Goal: Task Accomplishment & Management: Manage account settings

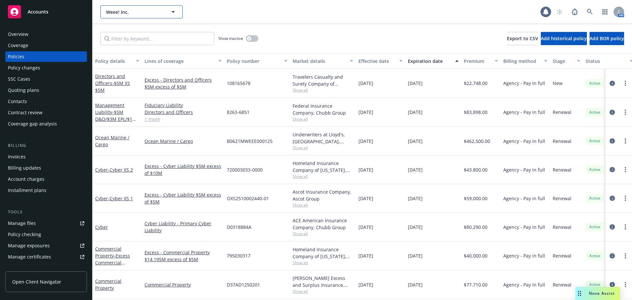
click at [124, 8] on button "Weee! Inc." at bounding box center [141, 11] width 82 height 13
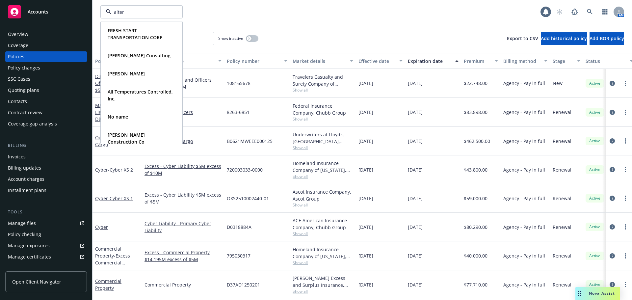
type input "altera"
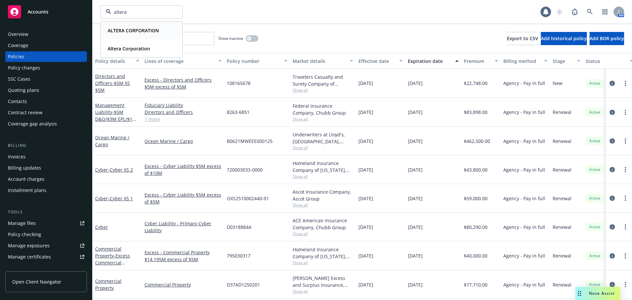
click at [127, 28] on strong "ALTERA CORPORATION" at bounding box center [133, 30] width 51 height 6
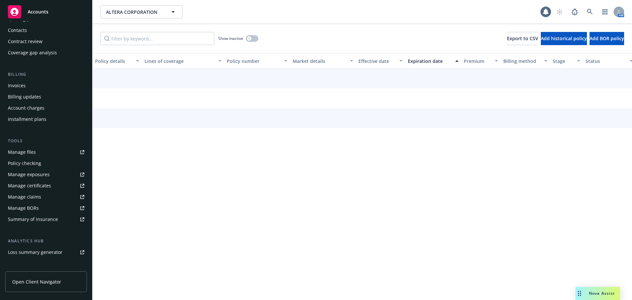
scroll to position [99, 0]
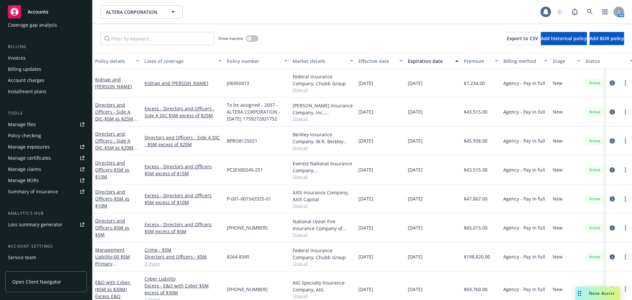
click at [35, 157] on div "Manage certificates" at bounding box center [29, 158] width 43 height 11
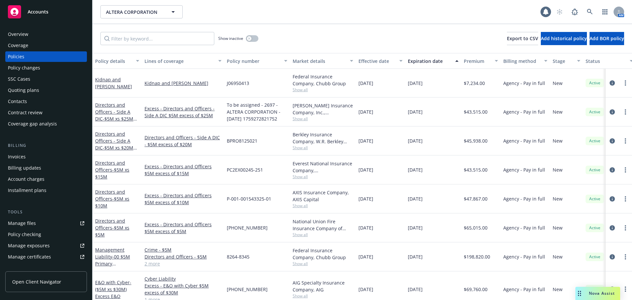
click at [32, 55] on div "Policies" at bounding box center [46, 56] width 76 height 11
click at [135, 35] on input "Filter by keyword..." at bounding box center [157, 38] width 114 height 13
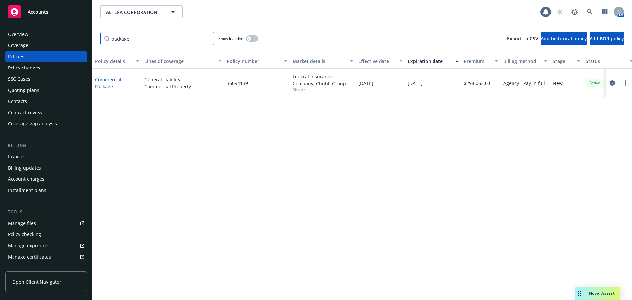
type input "package"
click at [105, 77] on link "Commercial Package" at bounding box center [108, 82] width 26 height 13
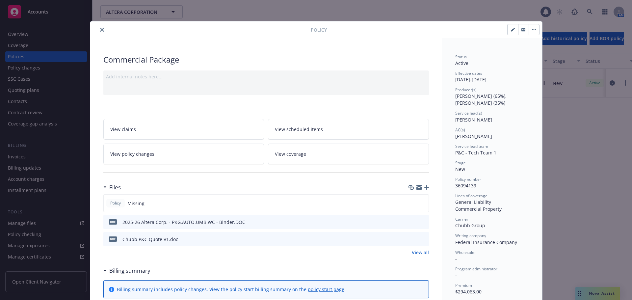
click at [422, 221] on icon "preview file" at bounding box center [423, 221] width 6 height 5
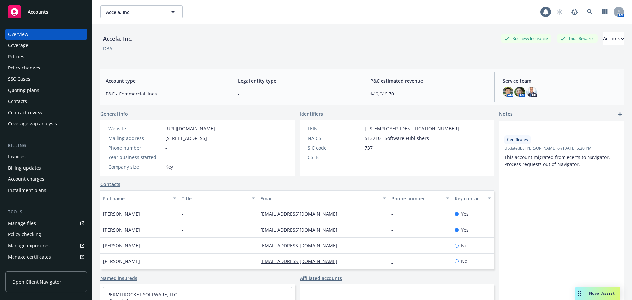
click at [29, 255] on div "Manage certificates" at bounding box center [29, 256] width 43 height 11
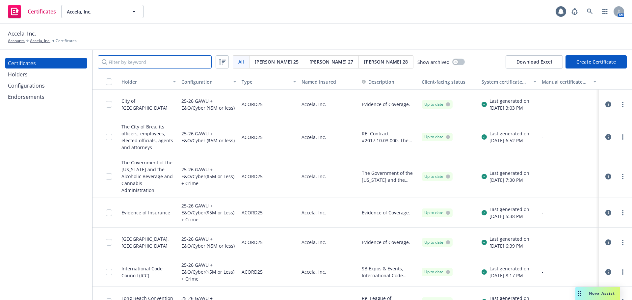
click at [132, 60] on input "Filter by keyword" at bounding box center [155, 61] width 114 height 13
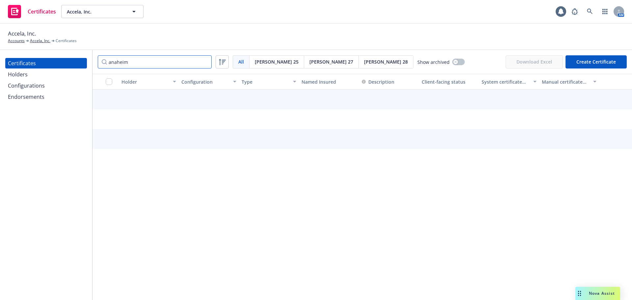
type input "anaheim"
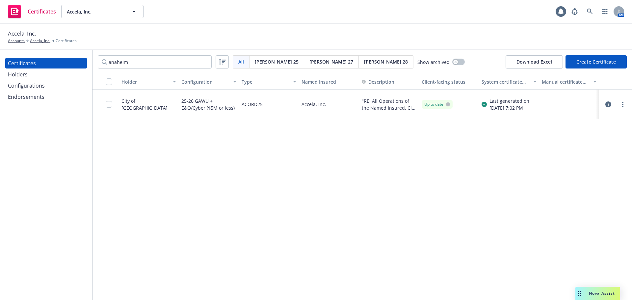
click at [607, 103] on icon "button" at bounding box center [608, 104] width 6 height 6
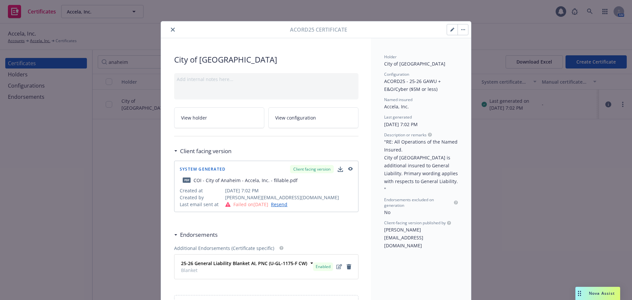
click at [350, 169] on icon "button" at bounding box center [350, 169] width 6 height 5
click at [171, 30] on icon "close" at bounding box center [173, 30] width 4 height 4
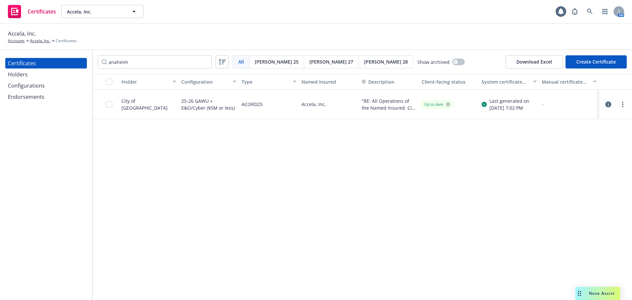
click at [605, 105] on icon "button" at bounding box center [608, 104] width 6 height 6
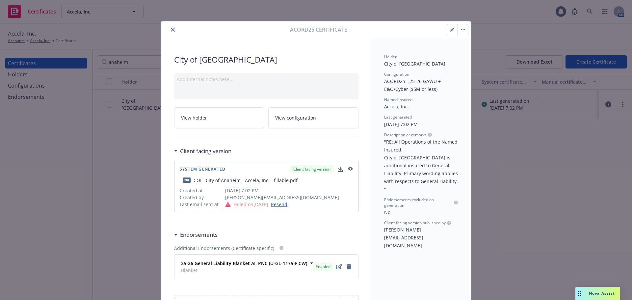
click at [450, 31] on icon "button" at bounding box center [452, 30] width 4 height 4
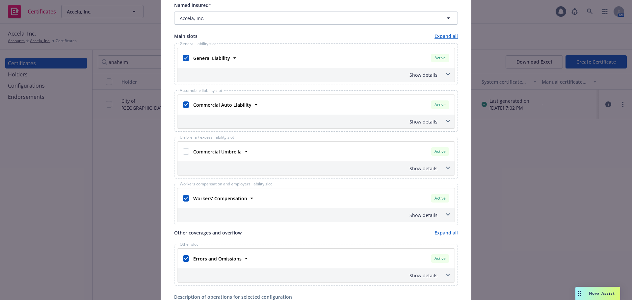
scroll to position [132, 0]
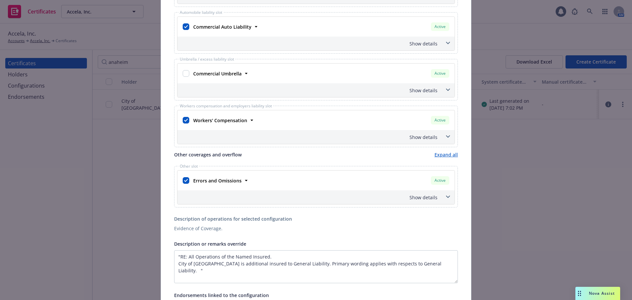
click at [445, 200] on span at bounding box center [448, 197] width 11 height 11
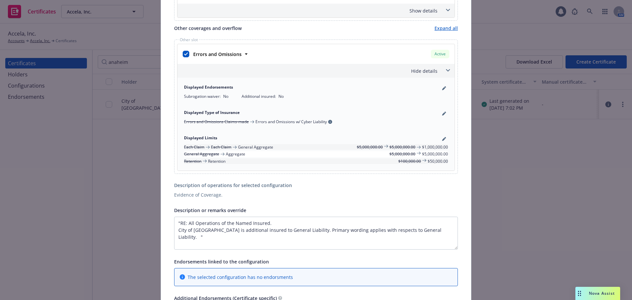
scroll to position [329, 0]
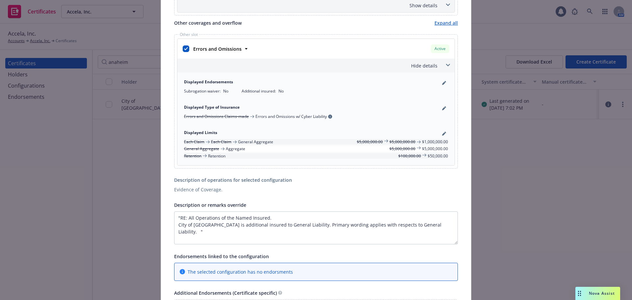
click at [446, 136] on div "Displayed Limits Each Claim Each Claim General Aggregate $5,000,000.00 $5,000,0…" at bounding box center [316, 144] width 272 height 37
click at [442, 134] on icon "pencil" at bounding box center [443, 134] width 3 height 3
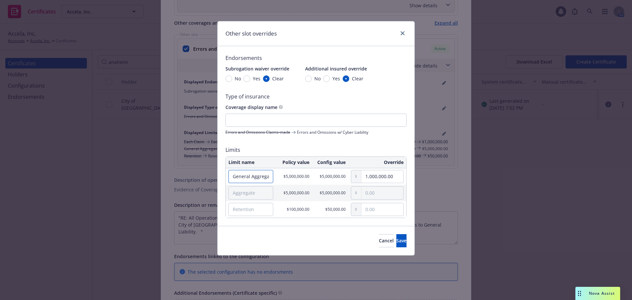
click at [264, 176] on input "General Aggregate" at bounding box center [250, 176] width 45 height 13
type input "e"
type input "Per Claim"
click at [368, 177] on input "1,000,000.00" at bounding box center [382, 176] width 42 height 13
type input "2,000,000.00"
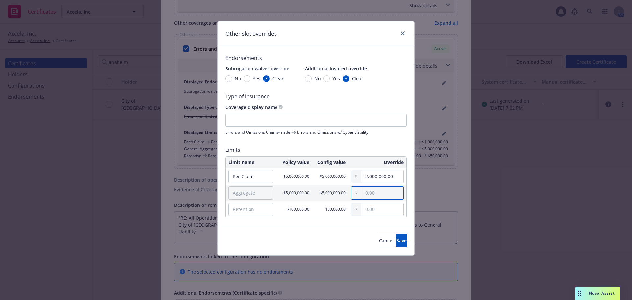
click at [368, 194] on input "text" at bounding box center [382, 193] width 42 height 13
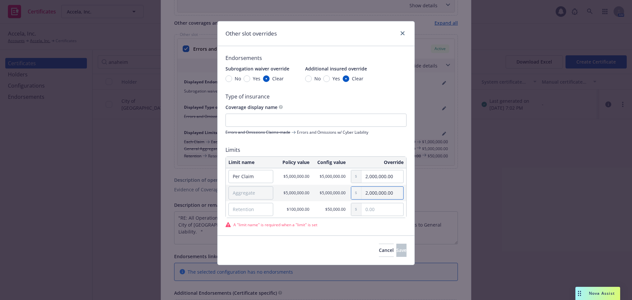
type input "2,000,000.00"
click at [259, 192] on input "Aggregate" at bounding box center [250, 192] width 45 height 13
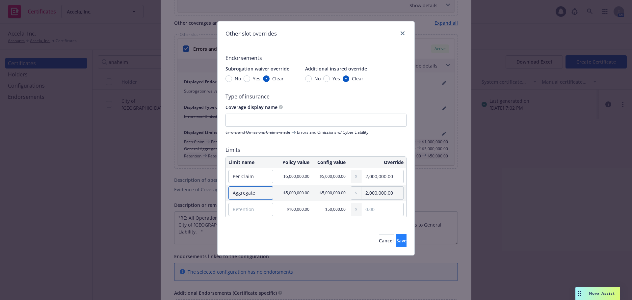
type input "Aggregate"
click at [396, 240] on span "Save" at bounding box center [401, 240] width 10 height 6
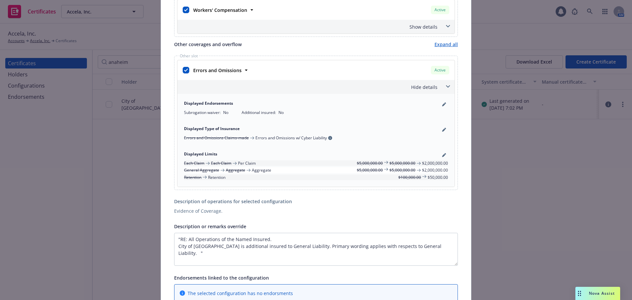
scroll to position [296, 0]
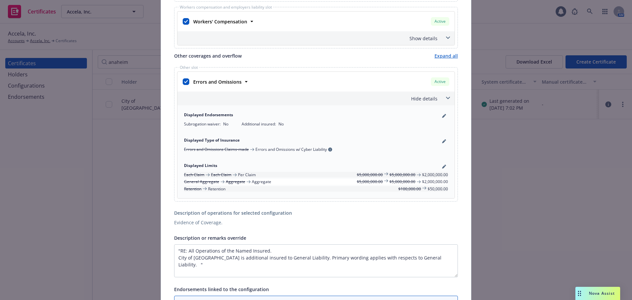
click at [446, 97] on icon at bounding box center [448, 98] width 4 height 2
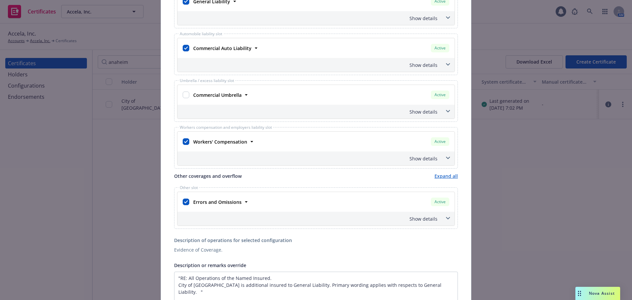
scroll to position [165, 0]
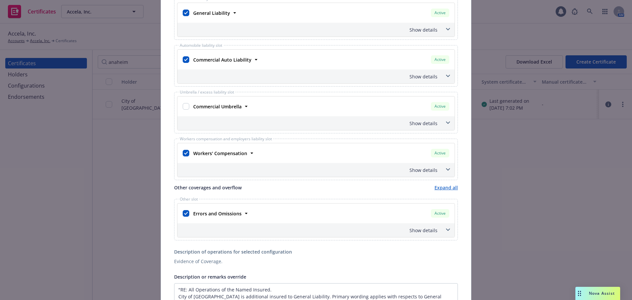
click at [186, 107] on div at bounding box center [185, 106] width 9 height 12
click at [184, 107] on input "checkbox" at bounding box center [186, 106] width 7 height 7
checkbox input "true"
click at [443, 123] on span at bounding box center [448, 122] width 11 height 11
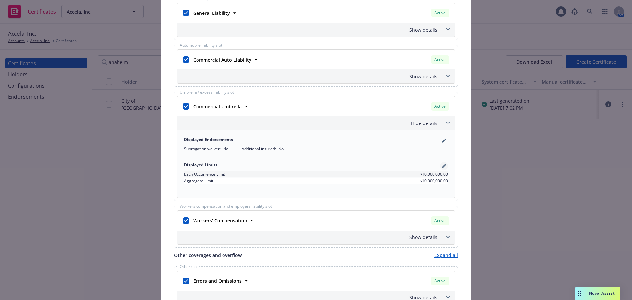
click at [442, 165] on icon "pencil" at bounding box center [444, 166] width 4 height 4
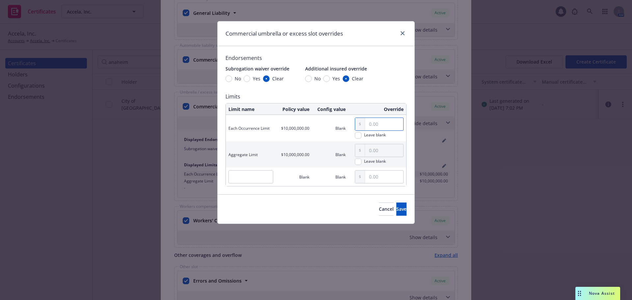
click at [380, 127] on input "text" at bounding box center [384, 124] width 38 height 13
type input "2,000,000.00"
click at [396, 207] on span "Save" at bounding box center [401, 209] width 10 height 6
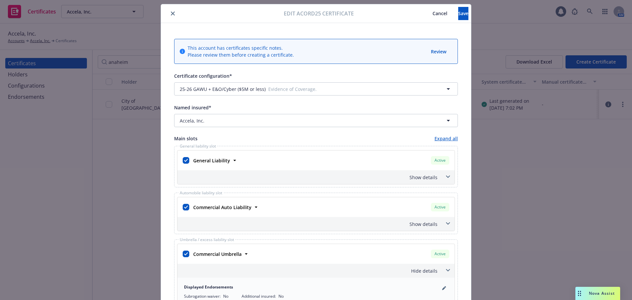
scroll to position [0, 0]
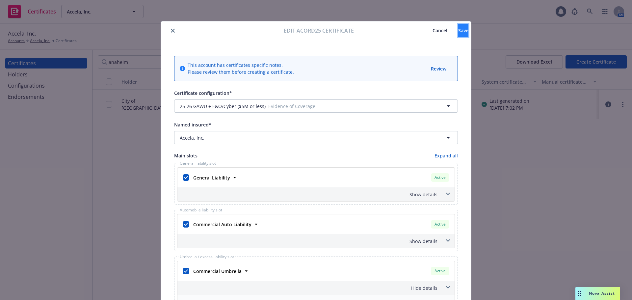
click at [458, 31] on span "Save" at bounding box center [463, 30] width 10 height 6
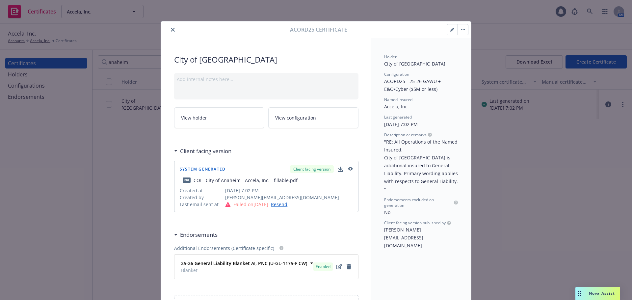
click at [461, 32] on button "button" at bounding box center [462, 29] width 11 height 11
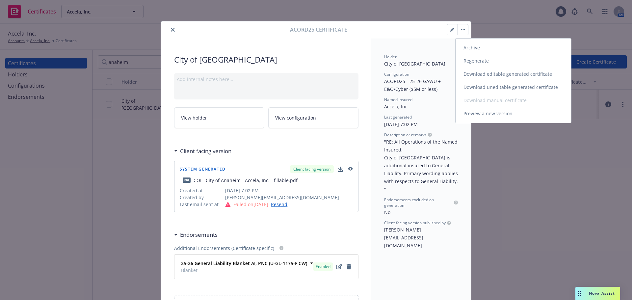
click at [470, 61] on link "Regenerate" at bounding box center [512, 60] width 115 height 13
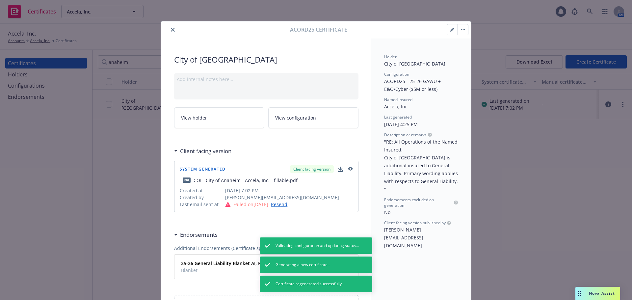
click at [172, 30] on icon "close" at bounding box center [173, 30] width 4 height 4
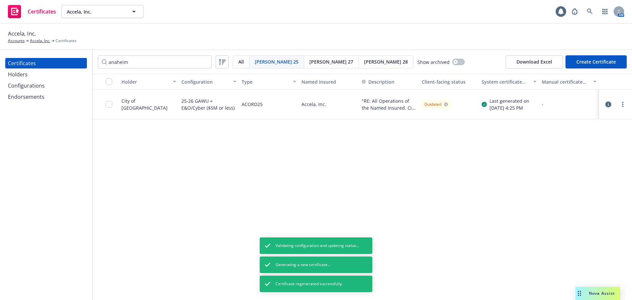
click at [608, 105] on icon "button" at bounding box center [608, 104] width 6 height 6
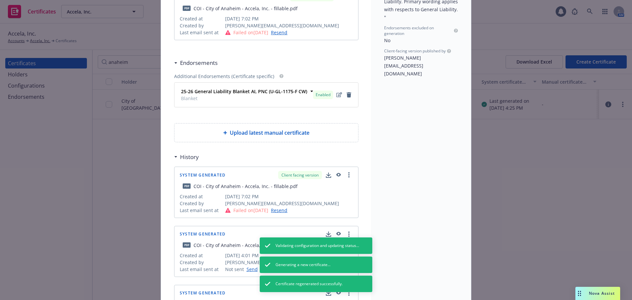
scroll to position [132, 0]
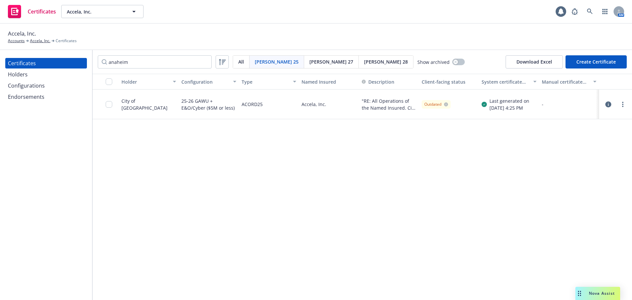
click at [607, 104] on icon "button" at bounding box center [608, 104] width 6 height 6
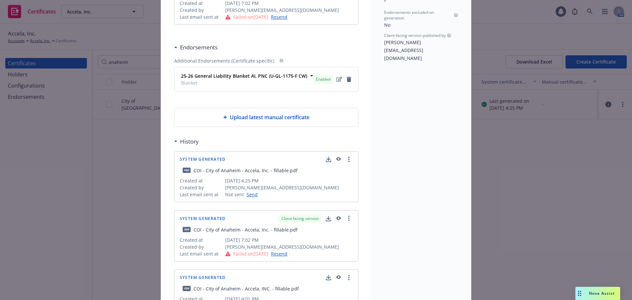
scroll to position [197, 0]
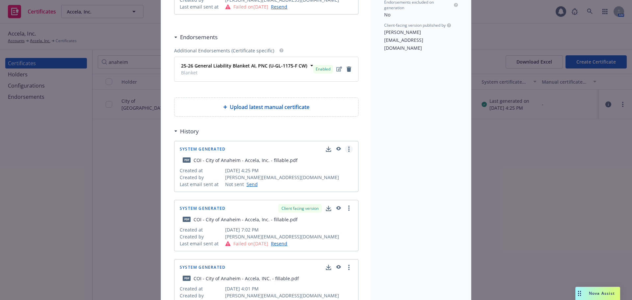
click at [345, 152] on link "more" at bounding box center [349, 149] width 8 height 8
click at [339, 163] on link "Show in client navigator" at bounding box center [318, 162] width 74 height 13
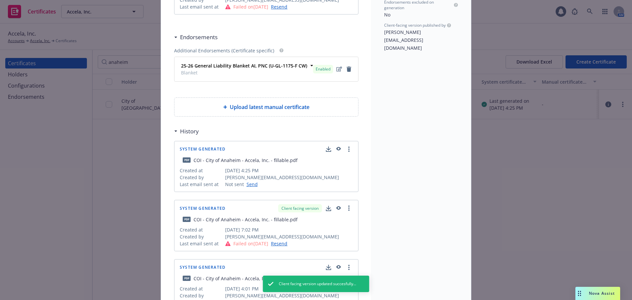
click at [336, 148] on icon "button" at bounding box center [338, 149] width 6 height 5
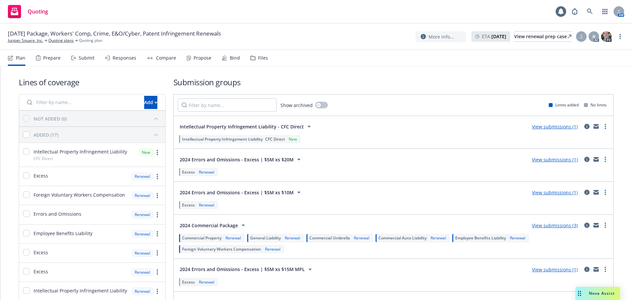
click at [77, 59] on div "Submit" at bounding box center [82, 58] width 23 height 16
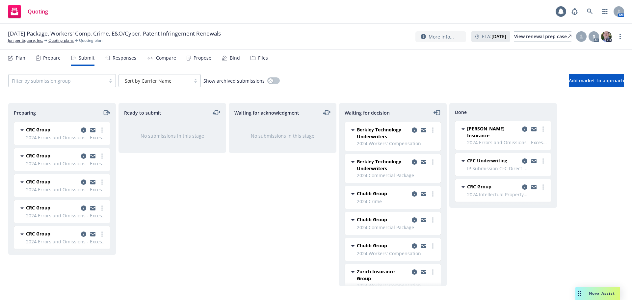
click at [258, 60] on div "Files" at bounding box center [263, 57] width 10 height 5
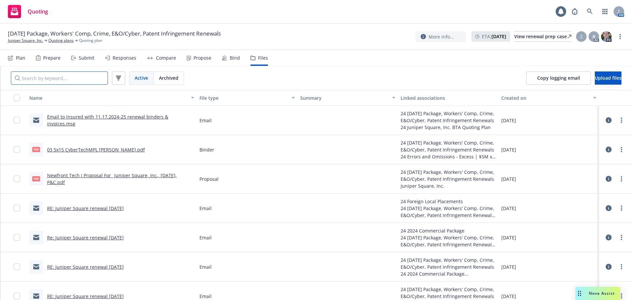
click at [67, 78] on input "Search by keyword..." at bounding box center [59, 77] width 97 height 13
type input "w"
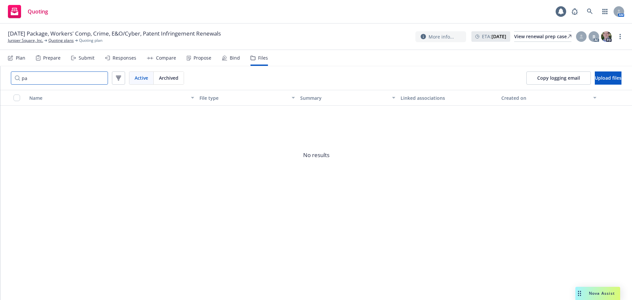
type input "p"
type input "u"
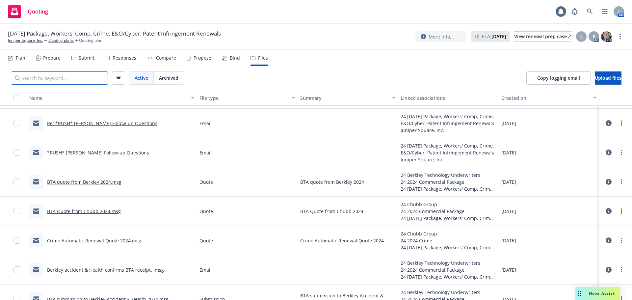
scroll to position [625, 0]
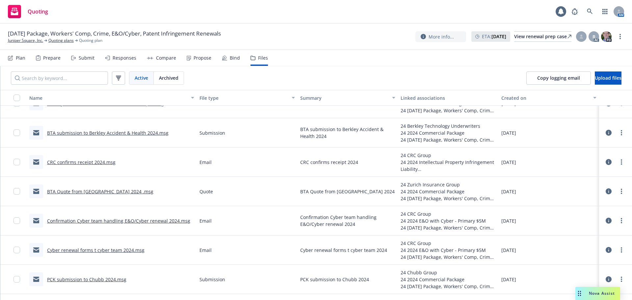
drag, startPoint x: 470, startPoint y: 67, endPoint x: 466, endPoint y: 68, distance: 4.0
click at [470, 67] on div "Active Archived Copy logging email Upload files" at bounding box center [315, 78] width 631 height 24
click at [43, 78] on input "Search by keyword..." at bounding box center [59, 77] width 97 height 13
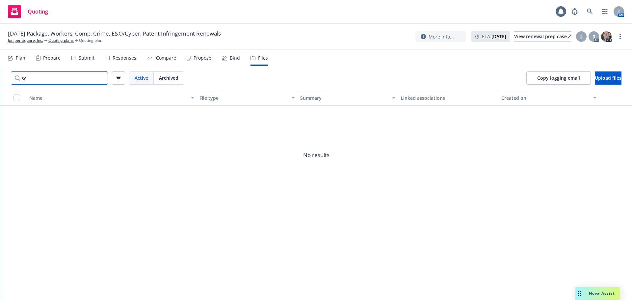
type input "s"
